Goal: Find specific page/section: Find specific page/section

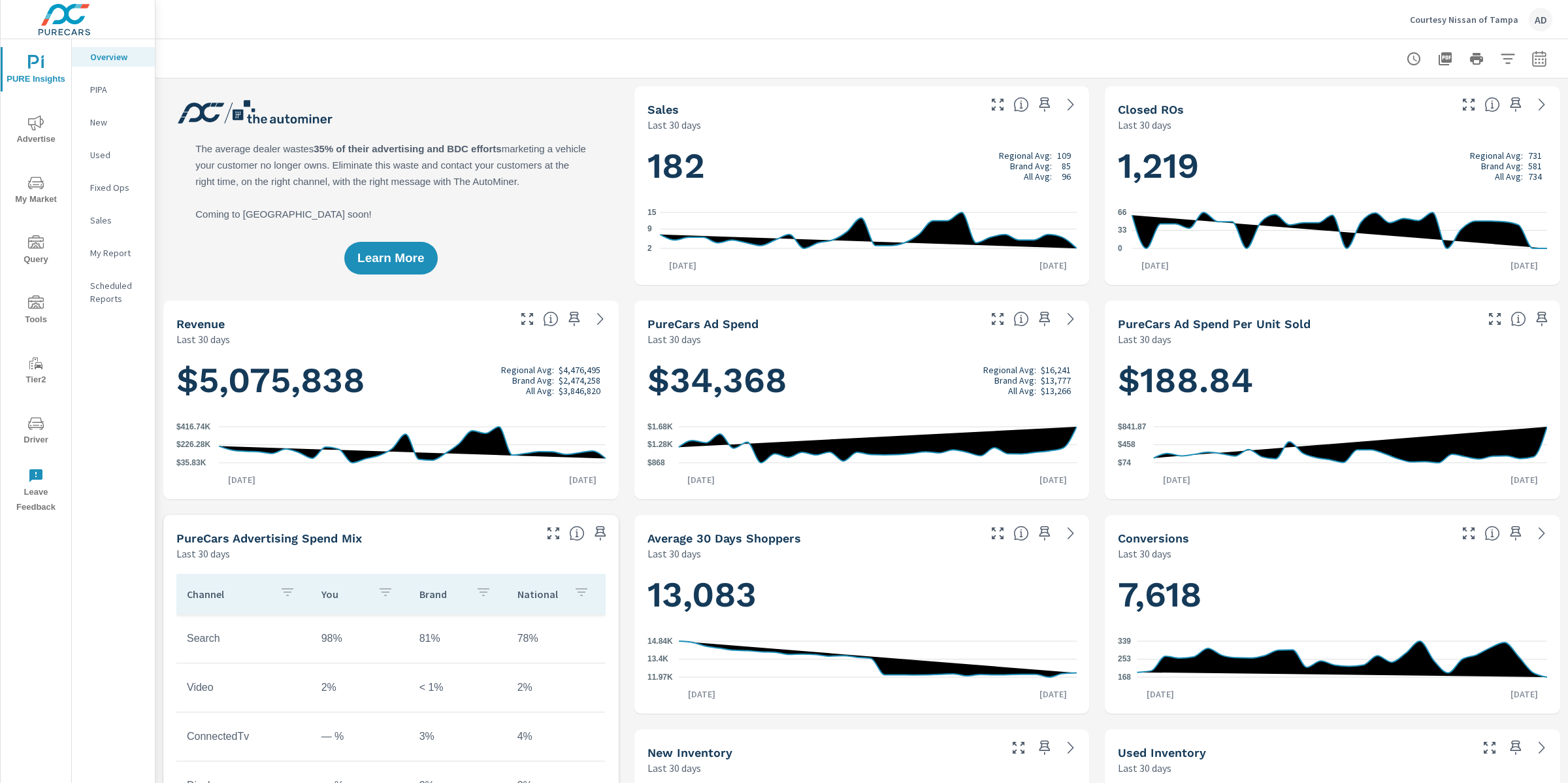
scroll to position [1, 0]
click at [35, 423] on icon "nav menu" at bounding box center [36, 424] width 16 height 16
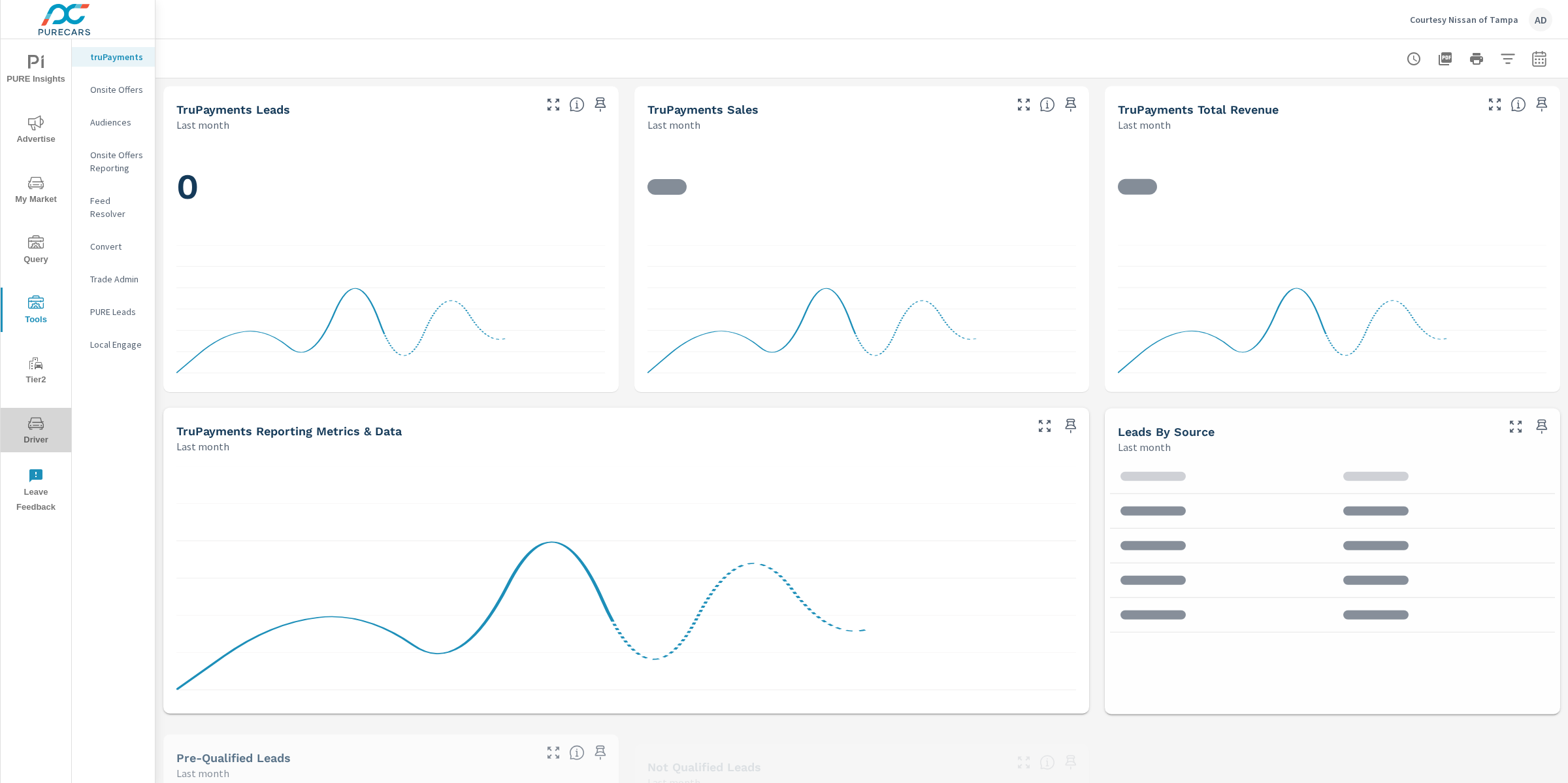
click at [47, 430] on span "Driver" at bounding box center [36, 432] width 63 height 32
